Goal: Communication & Community: Answer question/provide support

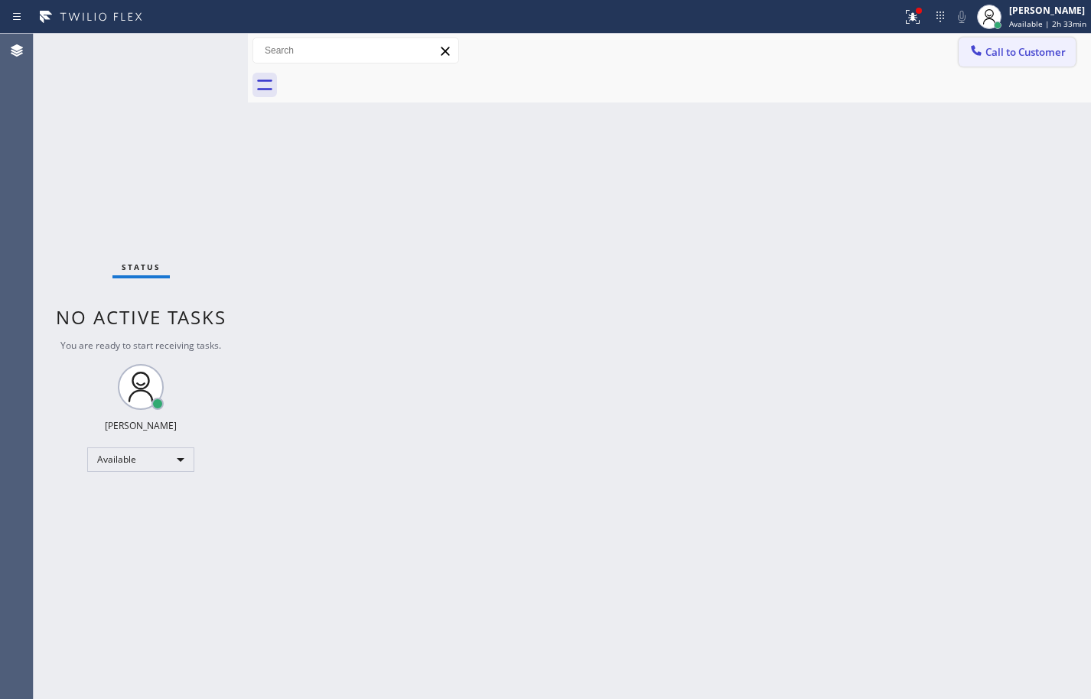
click at [1008, 60] on button "Call to Customer" at bounding box center [1017, 52] width 117 height 29
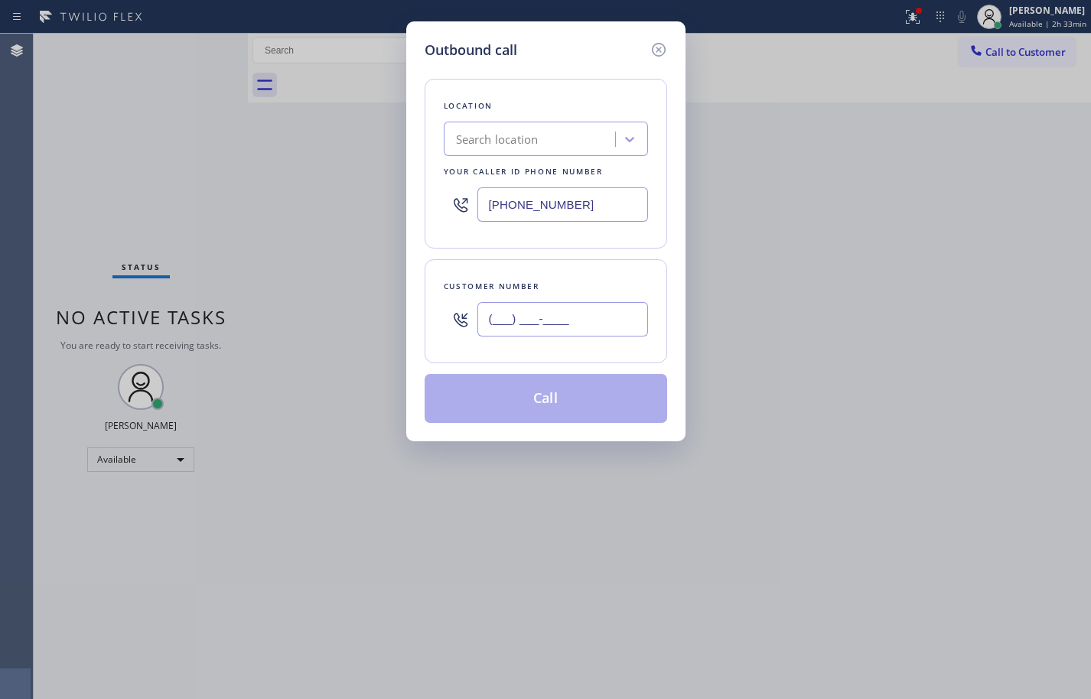
click at [579, 310] on input "(___) ___-____" at bounding box center [563, 319] width 171 height 34
paste input "396) 310-9058"
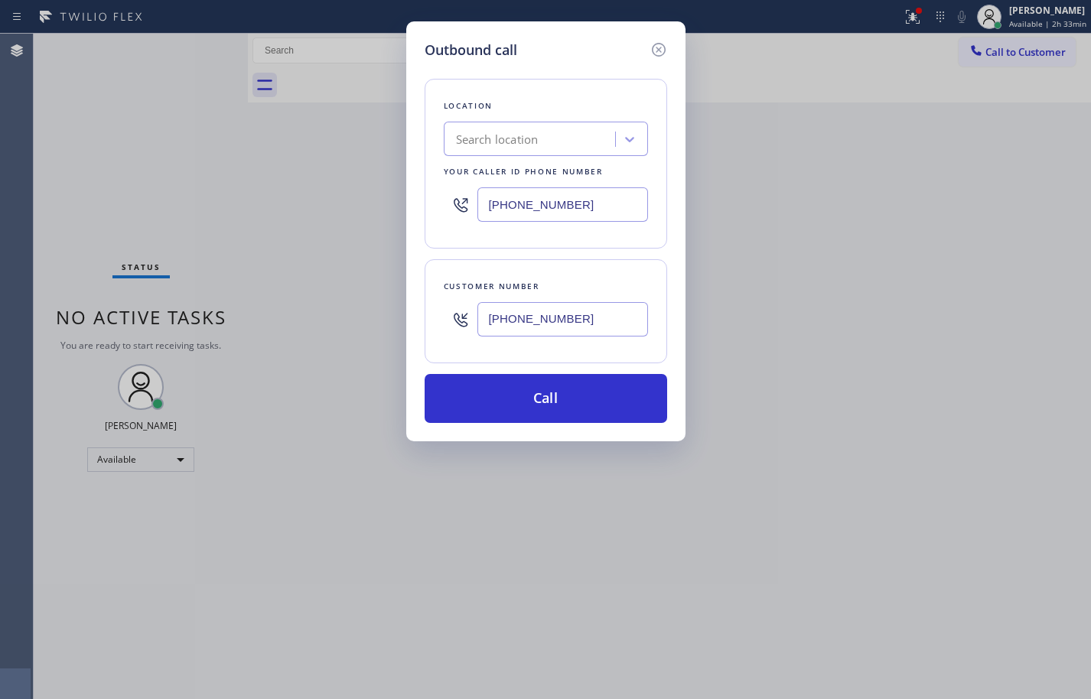
type input "[PHONE_NUMBER]"
click at [633, 199] on input "[PHONE_NUMBER]" at bounding box center [563, 205] width 171 height 34
click at [595, 144] on div "Search location" at bounding box center [531, 139] width 167 height 27
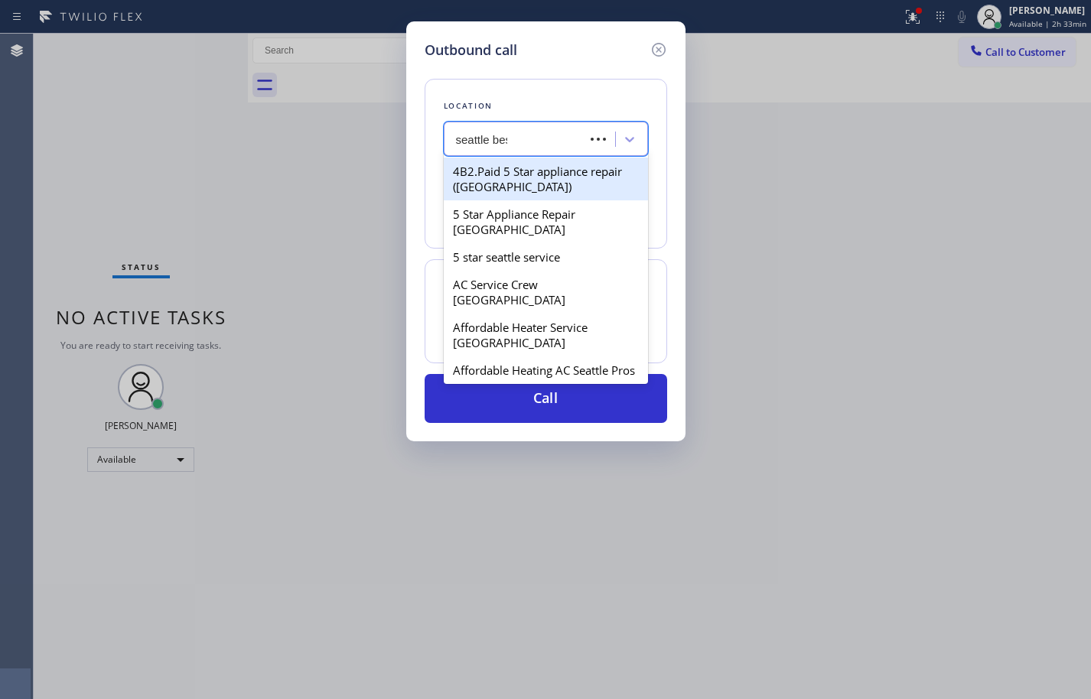
type input "[GEOGRAPHIC_DATA] best"
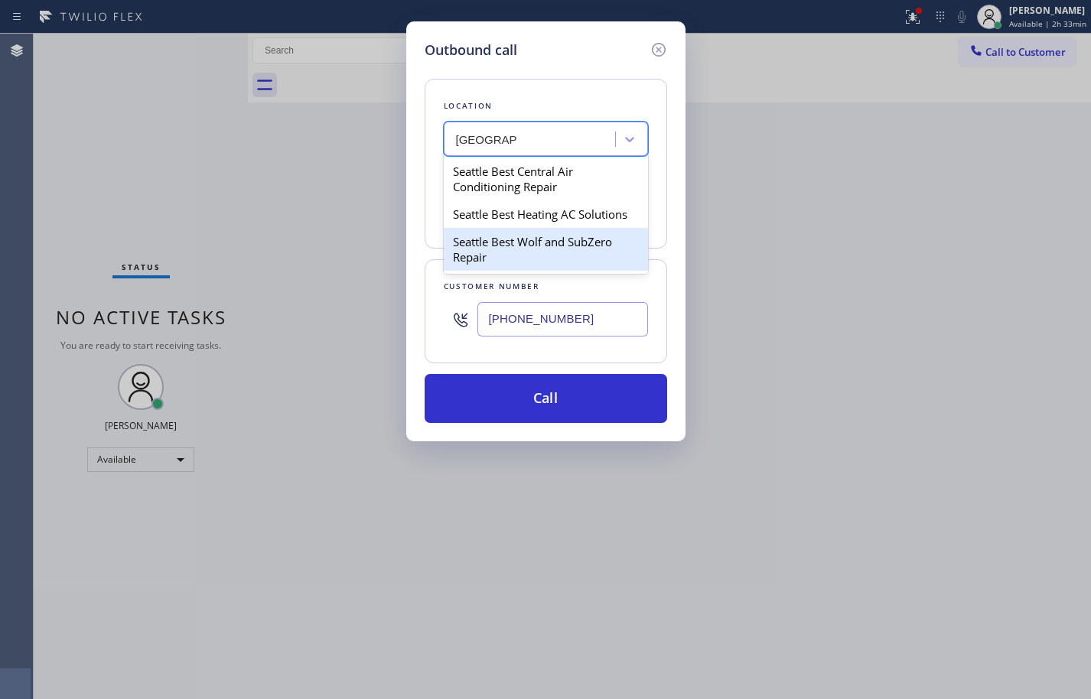
click at [570, 243] on div "Seattle Best Wolf and SubZero Repair" at bounding box center [546, 249] width 204 height 43
type input "[PHONE_NUMBER]"
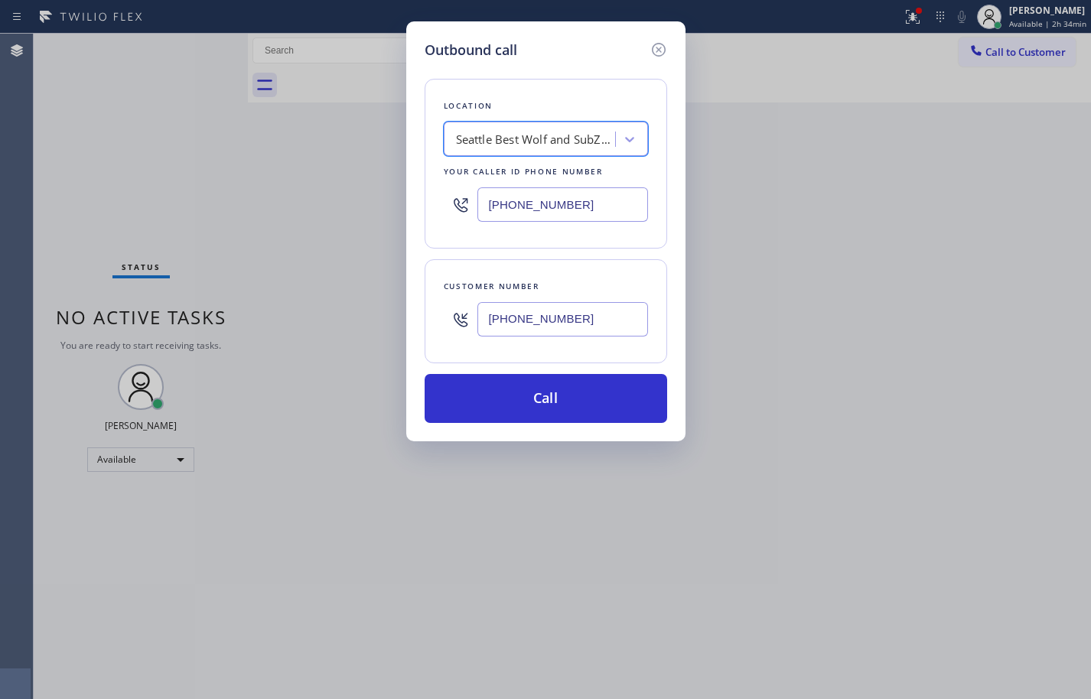
click at [584, 145] on div "Seattle Best Wolf and SubZero Repair" at bounding box center [536, 140] width 161 height 18
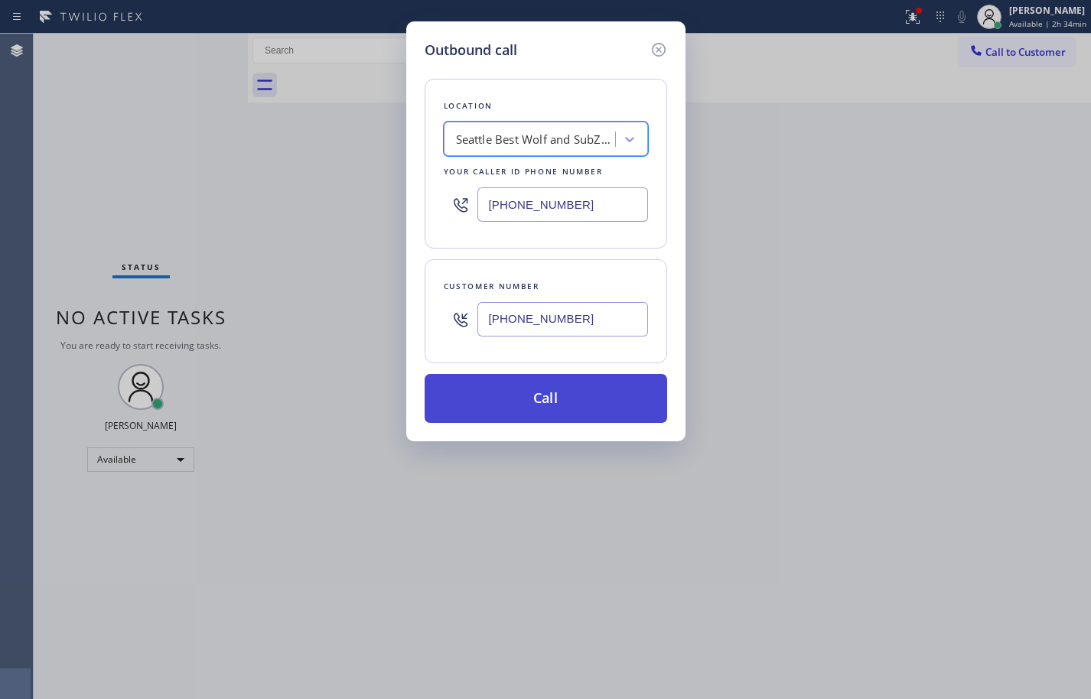
click at [606, 406] on button "Call" at bounding box center [546, 398] width 243 height 49
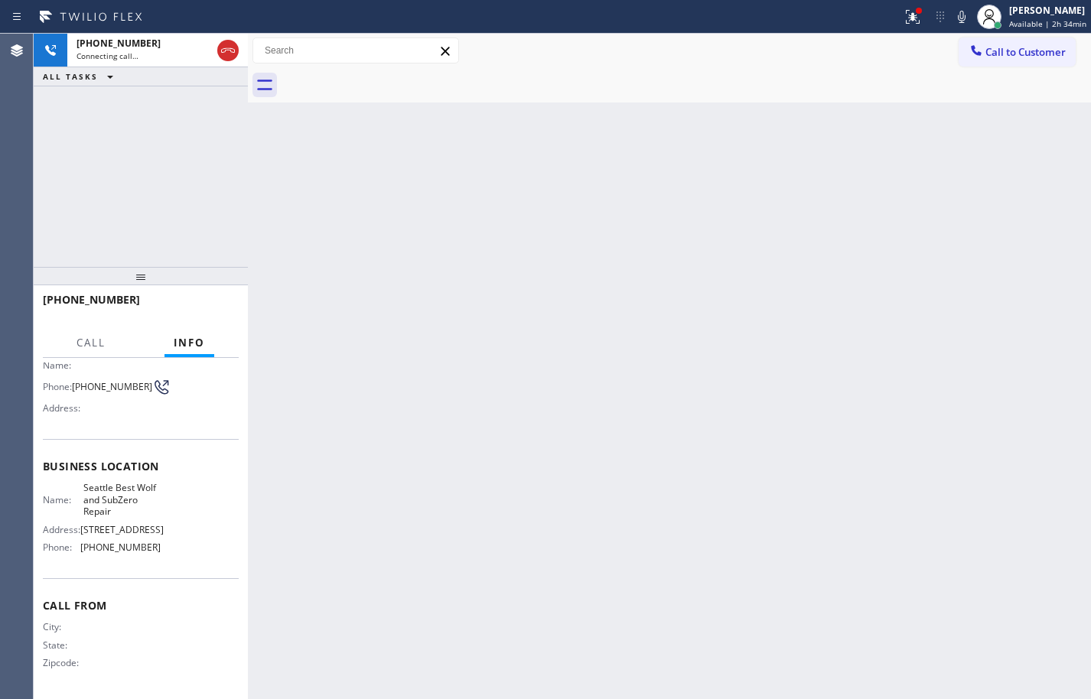
scroll to position [40, 0]
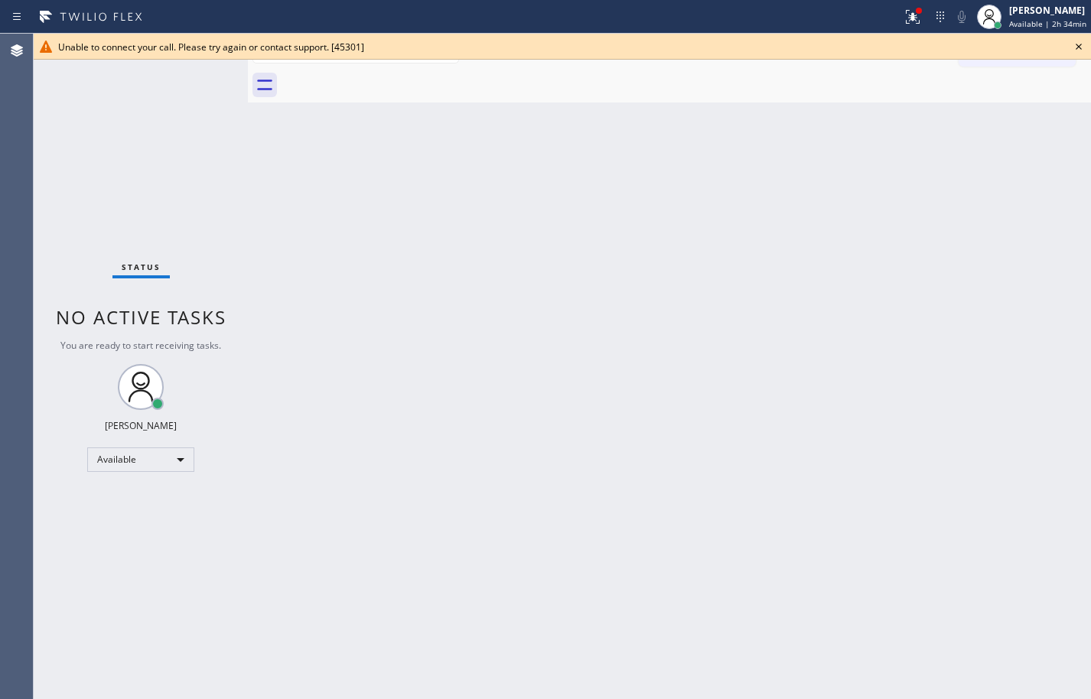
click at [1082, 48] on icon at bounding box center [1079, 47] width 18 height 18
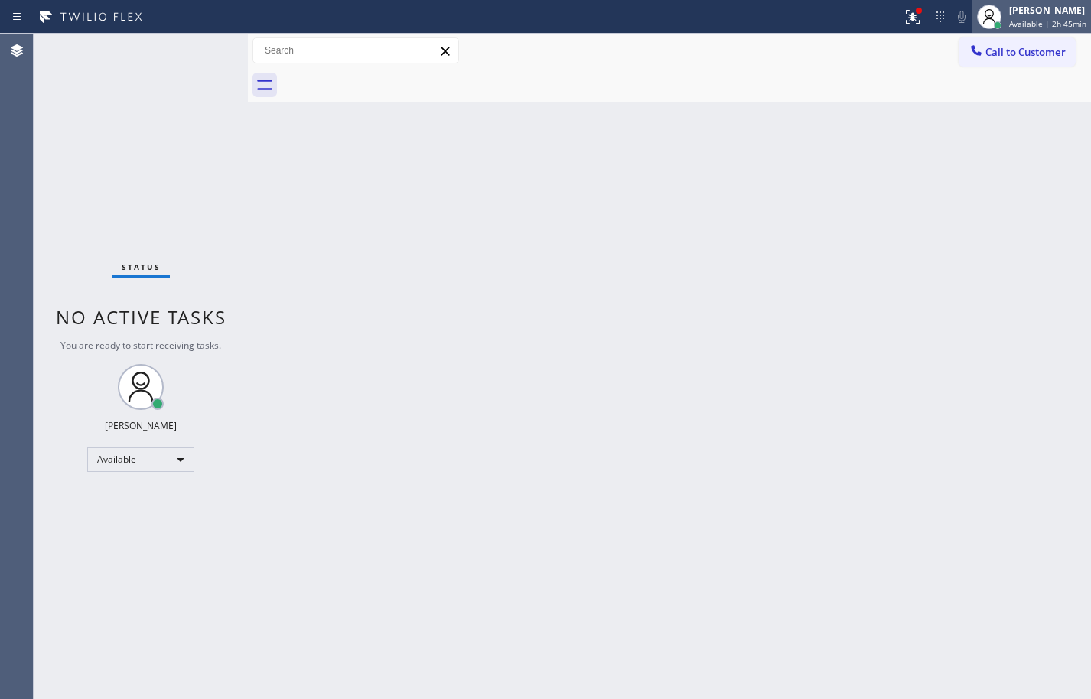
click at [1058, 28] on span "Available | 2h 45min" at bounding box center [1047, 23] width 77 height 11
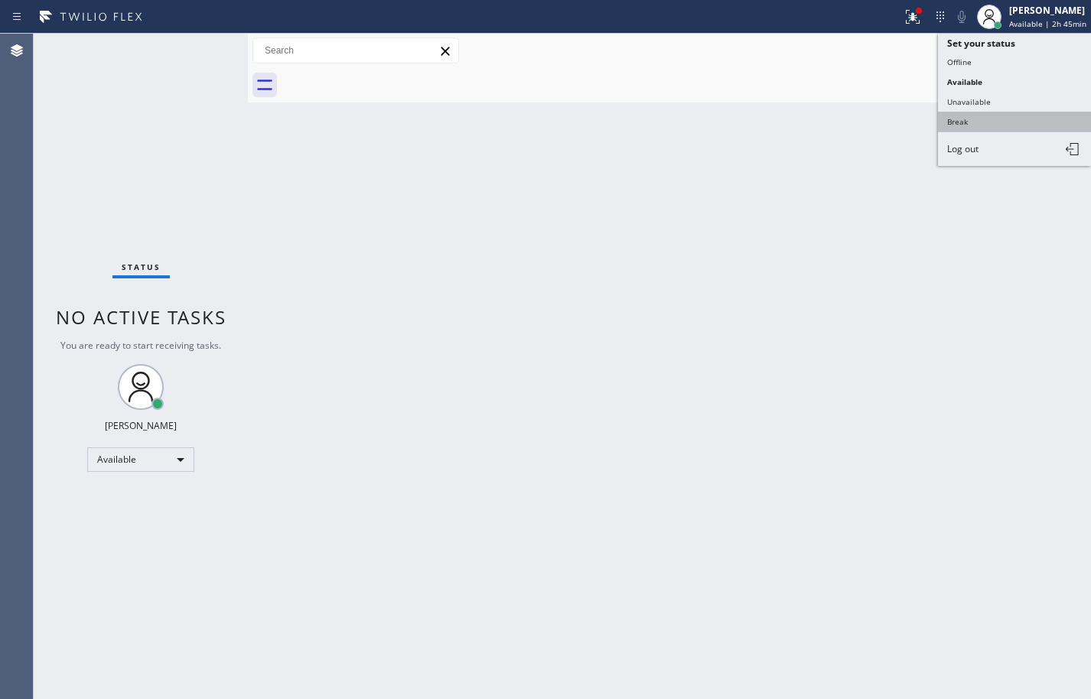
click at [1000, 121] on button "Break" at bounding box center [1014, 122] width 153 height 20
